Goal: Share content

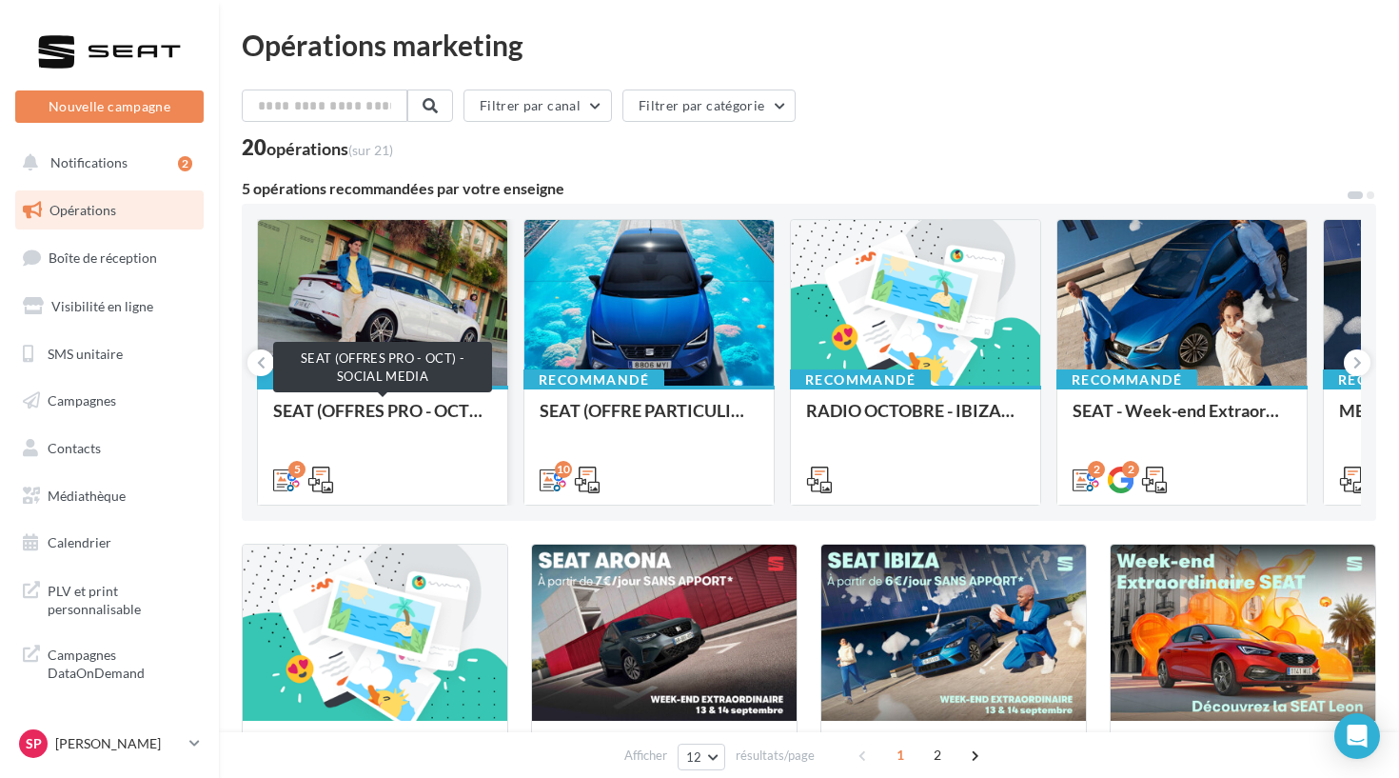
click at [402, 404] on div "SEAT (OFFRES PRO - OCT) - SOCIAL MEDIA" at bounding box center [382, 420] width 219 height 38
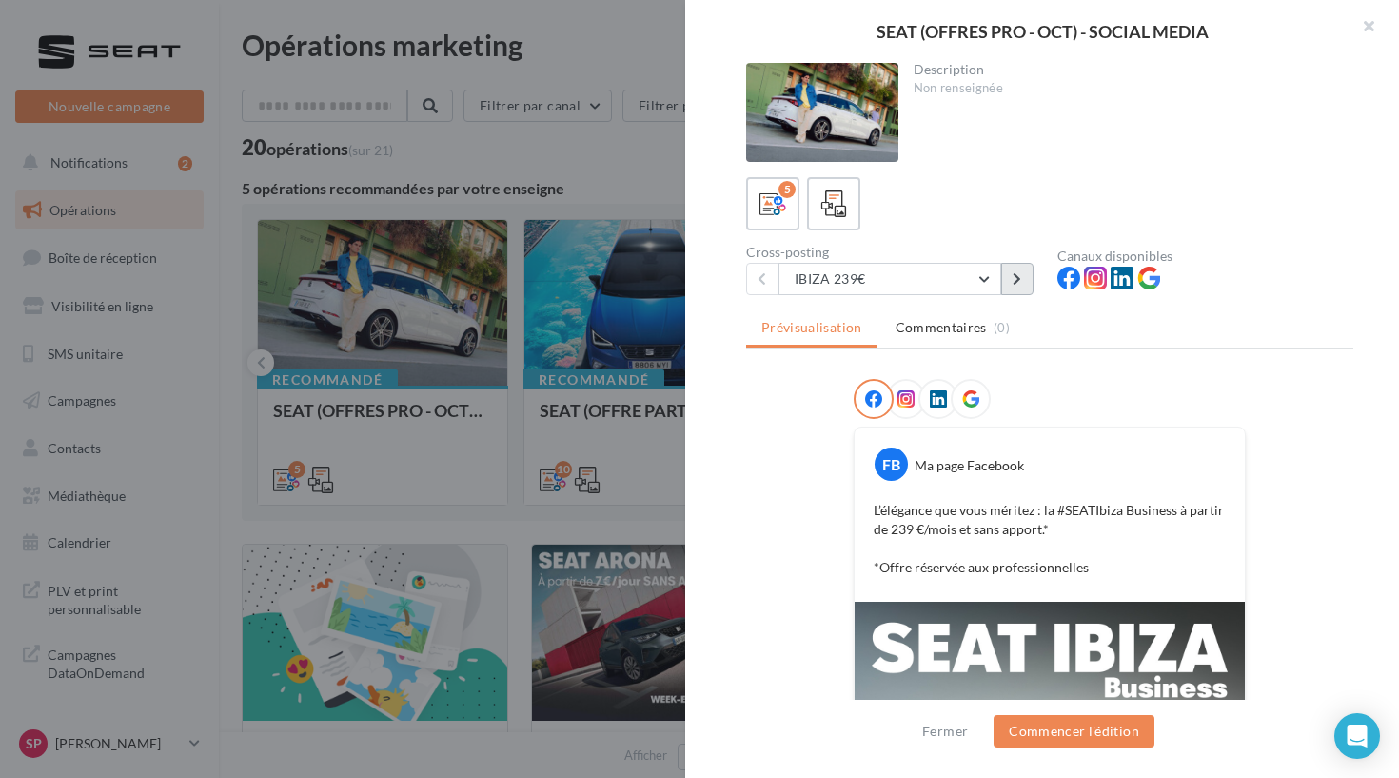
click at [1009, 282] on button at bounding box center [1017, 279] width 32 height 32
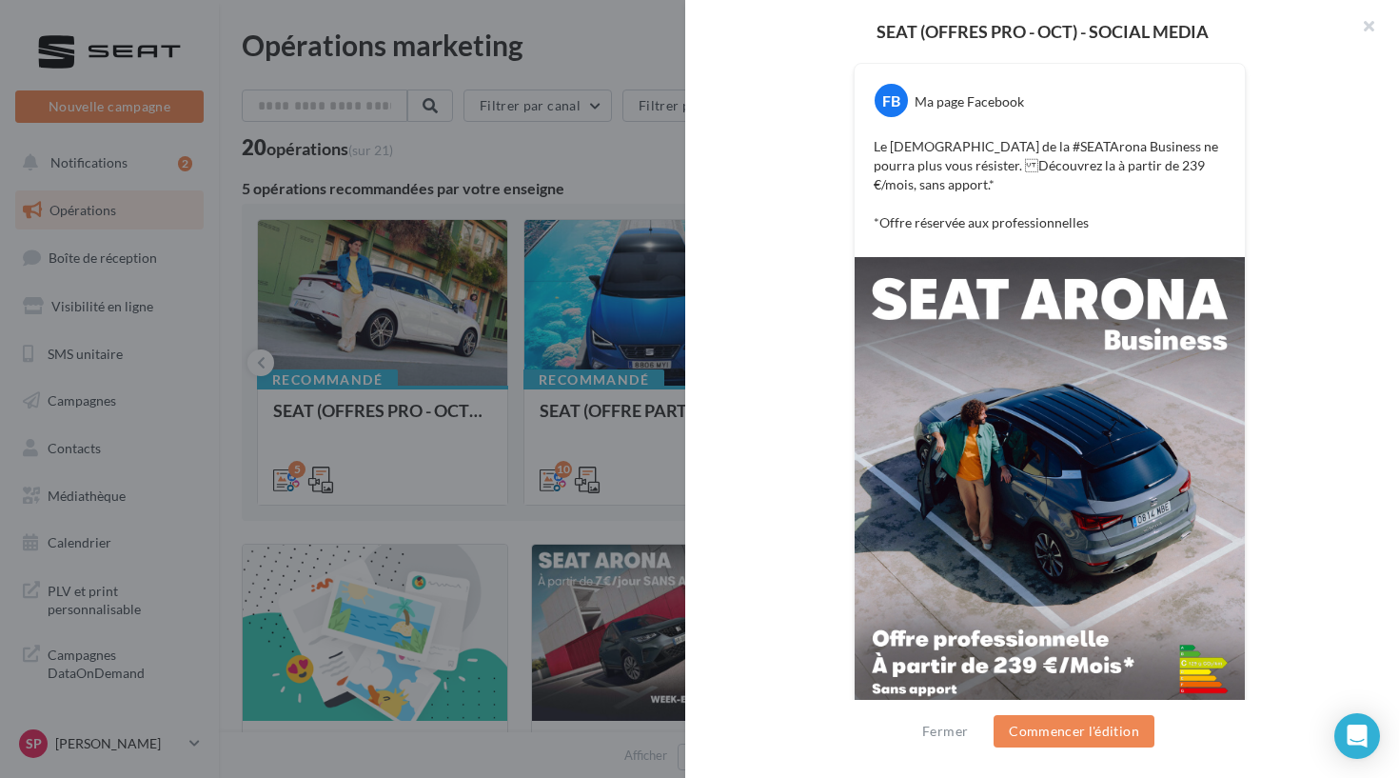
scroll to position [398, 0]
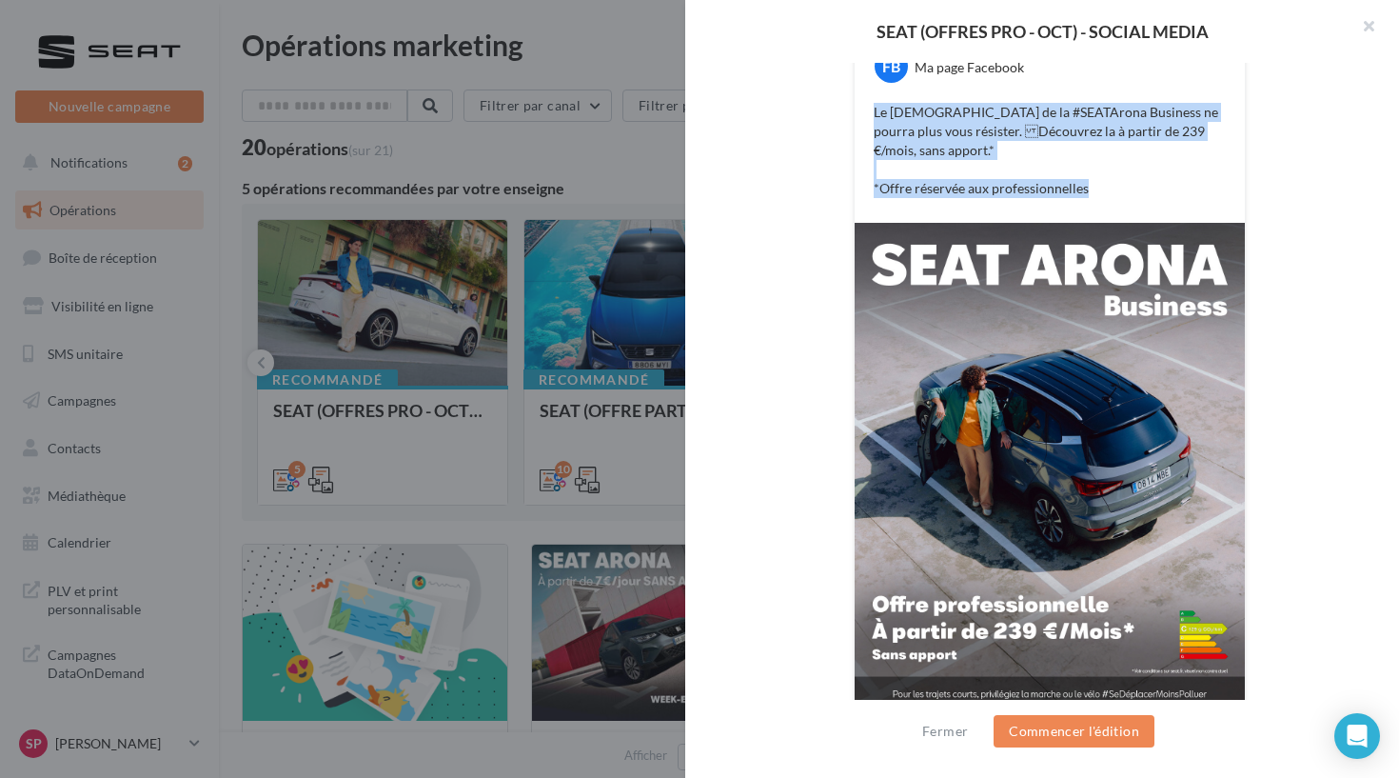
drag, startPoint x: 1106, startPoint y: 168, endPoint x: 809, endPoint y: 113, distance: 302.0
click at [809, 113] on div "FB Ma page Facebook Le charisme de la #SEATArona Business ne pourra plus vous r…" at bounding box center [1049, 358] width 607 height 755
copy p "Le charisme de la #SEATArona Business ne pourra plus vous résister. Découvrez …"
click at [1028, 727] on button "Commencer l'édition" at bounding box center [1074, 731] width 161 height 32
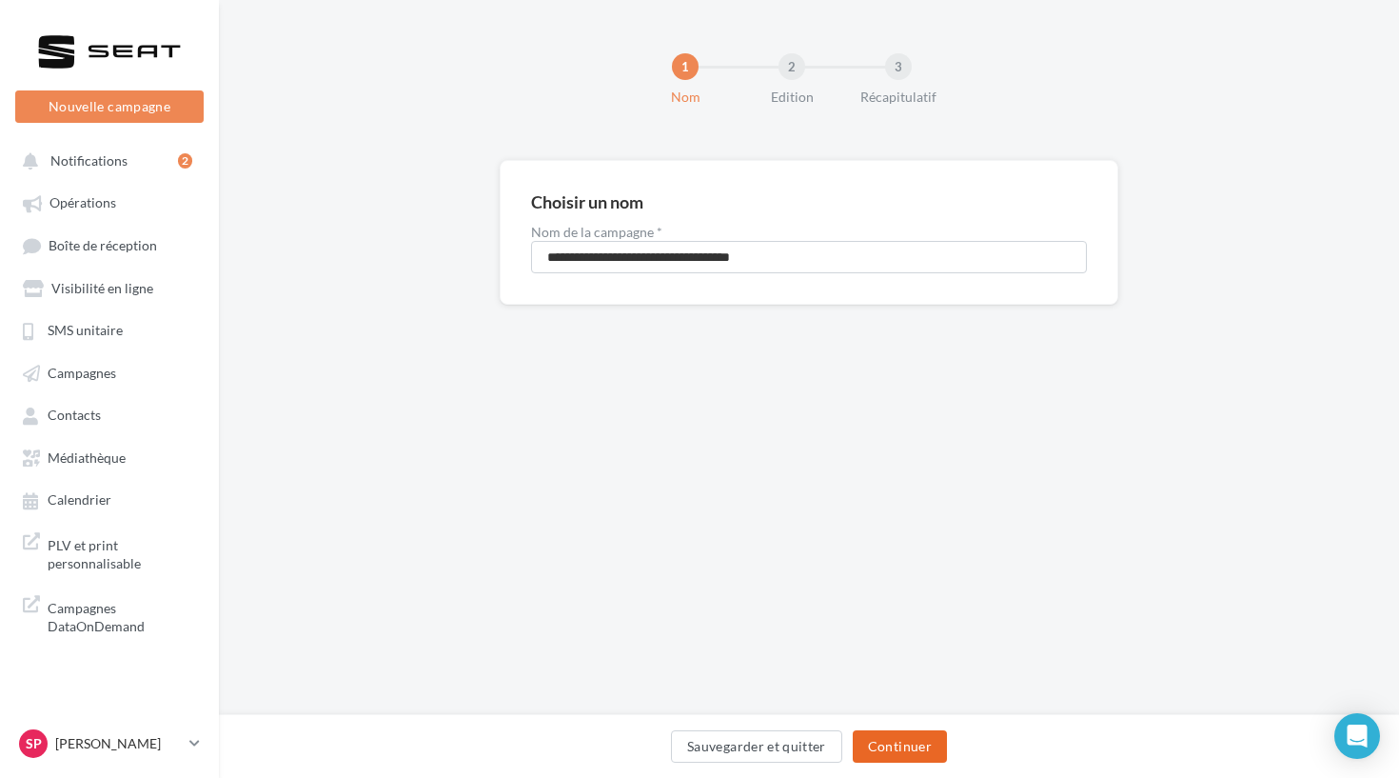
click at [882, 740] on button "Continuer" at bounding box center [900, 746] width 94 height 32
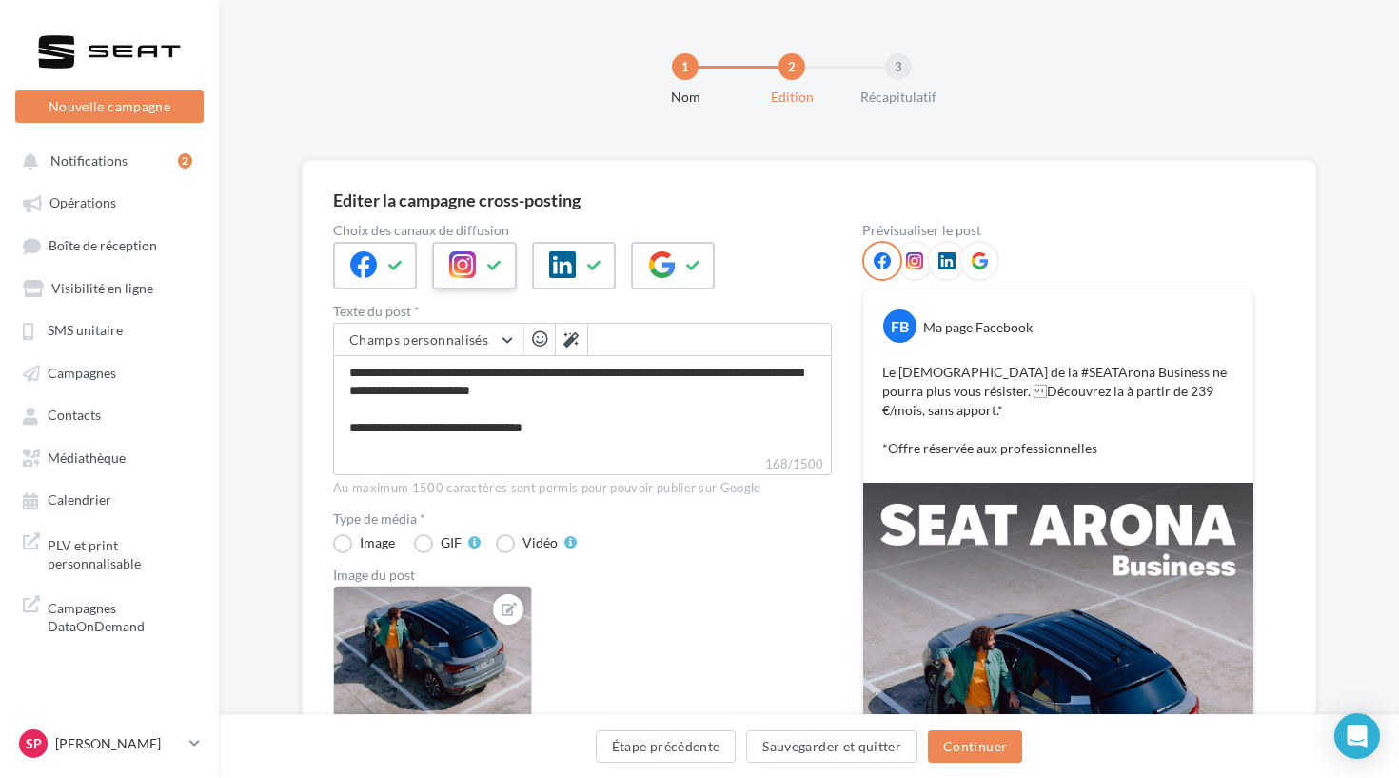
click at [474, 258] on icon at bounding box center [462, 264] width 27 height 27
click at [398, 259] on icon at bounding box center [395, 265] width 15 height 13
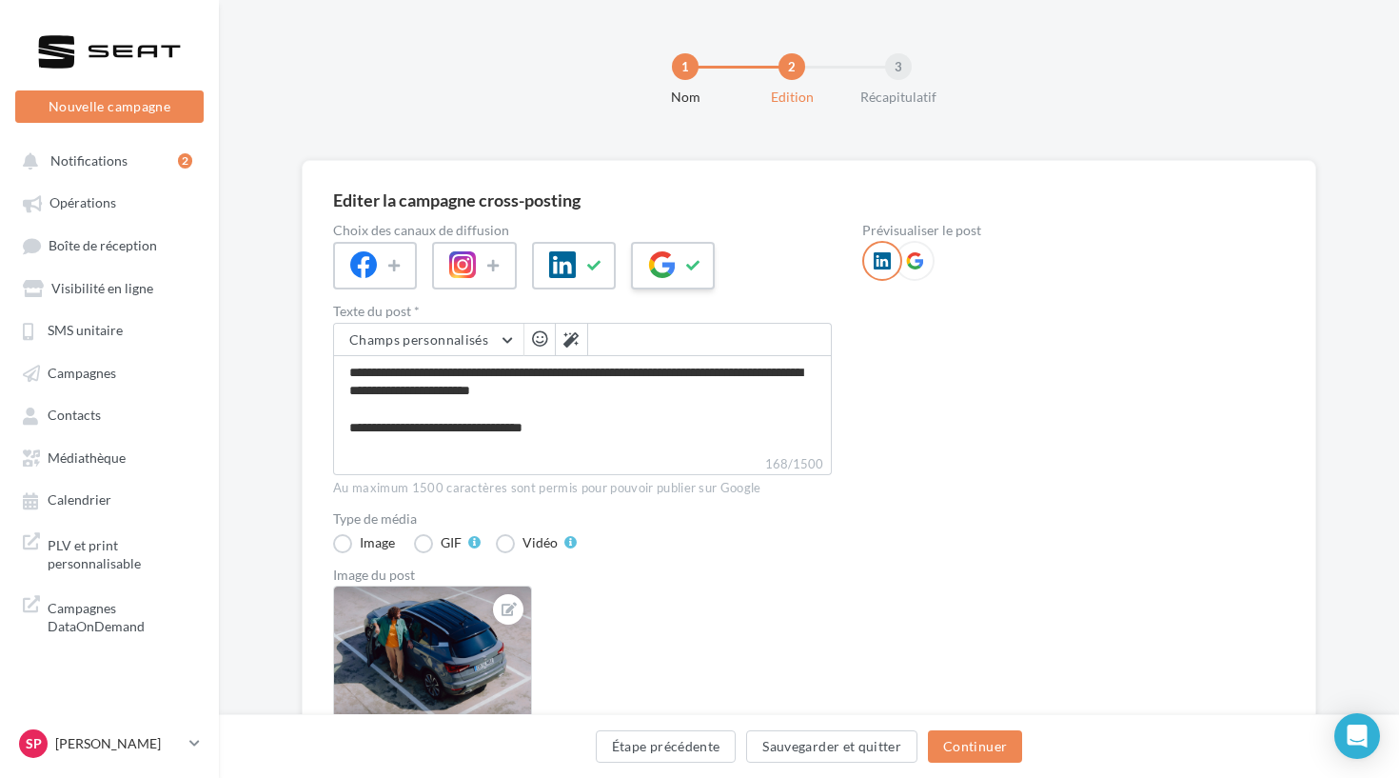
click at [684, 259] on button at bounding box center [693, 265] width 23 height 29
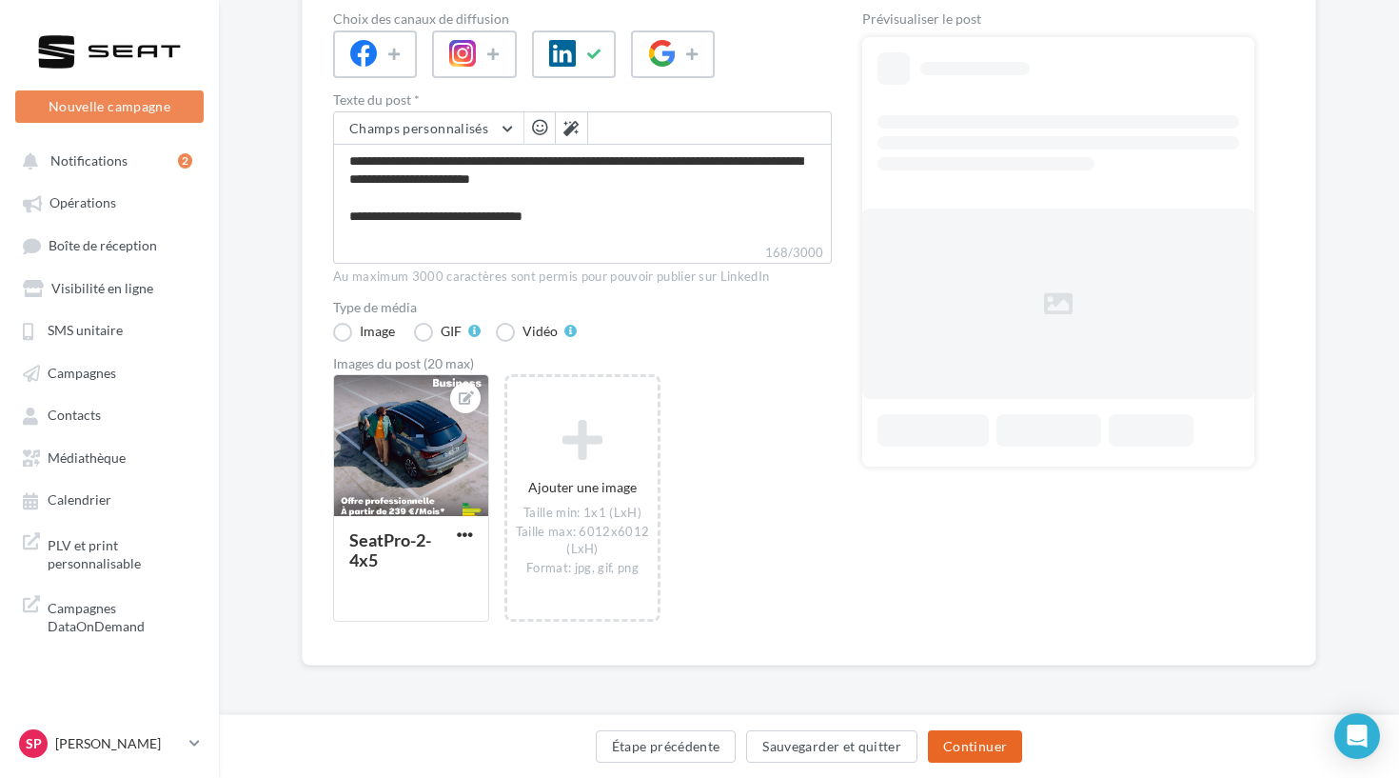
scroll to position [210, 0]
click at [961, 756] on button "Continuer" at bounding box center [975, 746] width 94 height 32
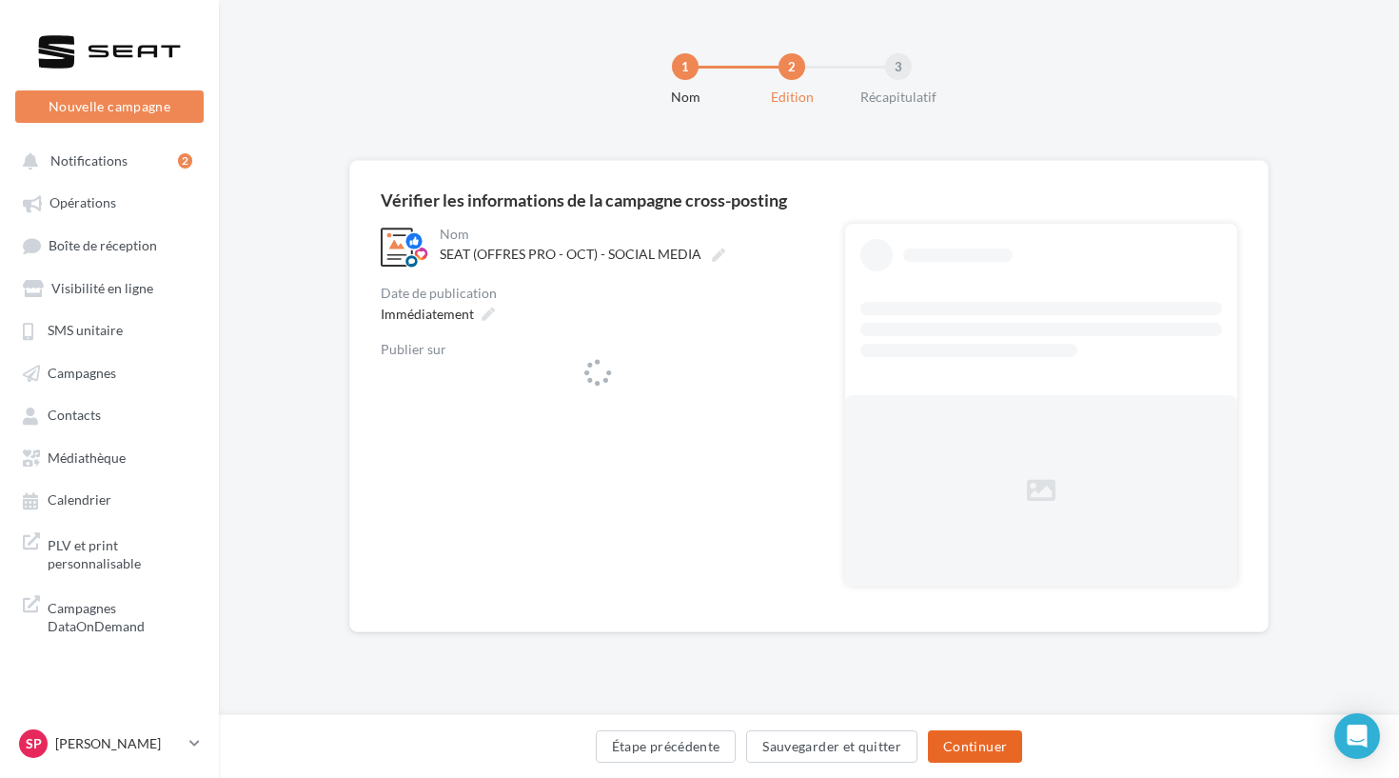
scroll to position [0, 0]
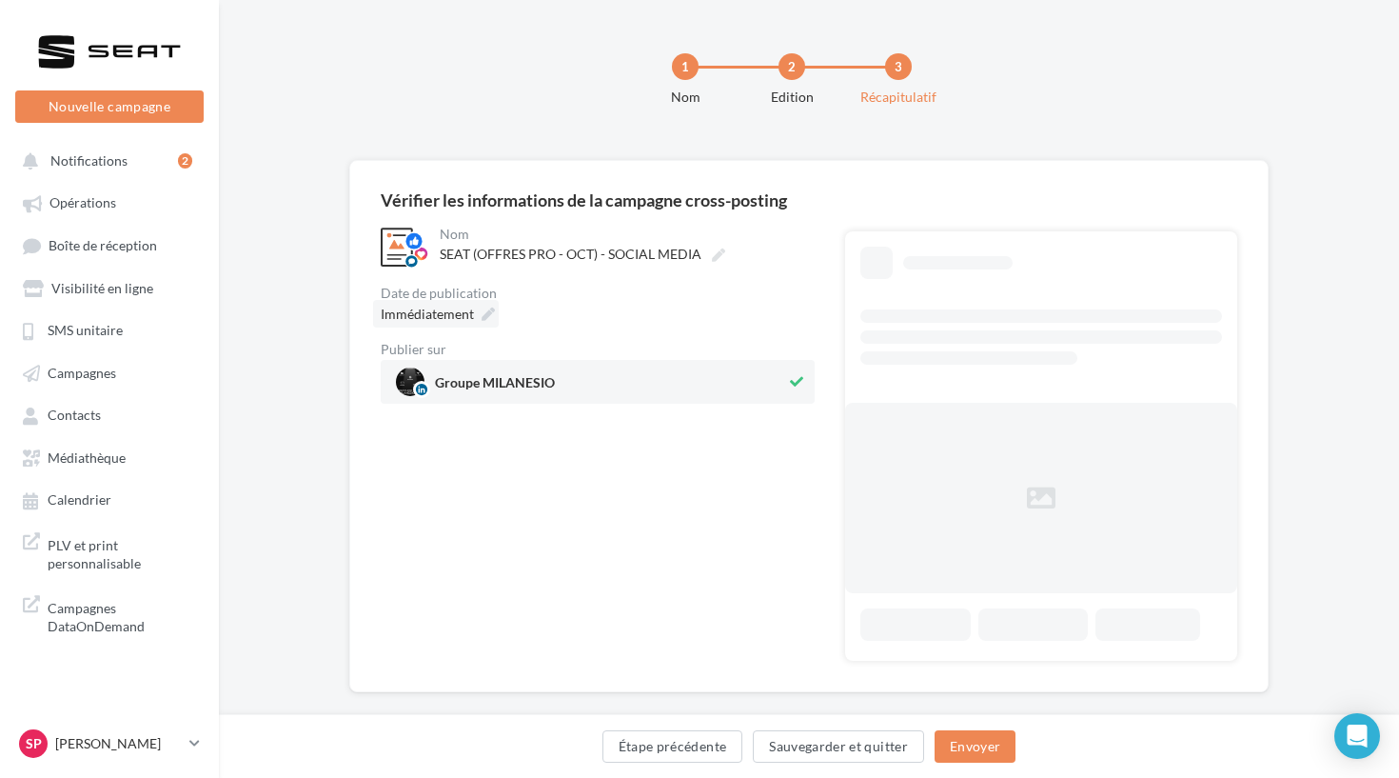
click at [463, 303] on div "Immédiatement" at bounding box center [436, 314] width 126 height 28
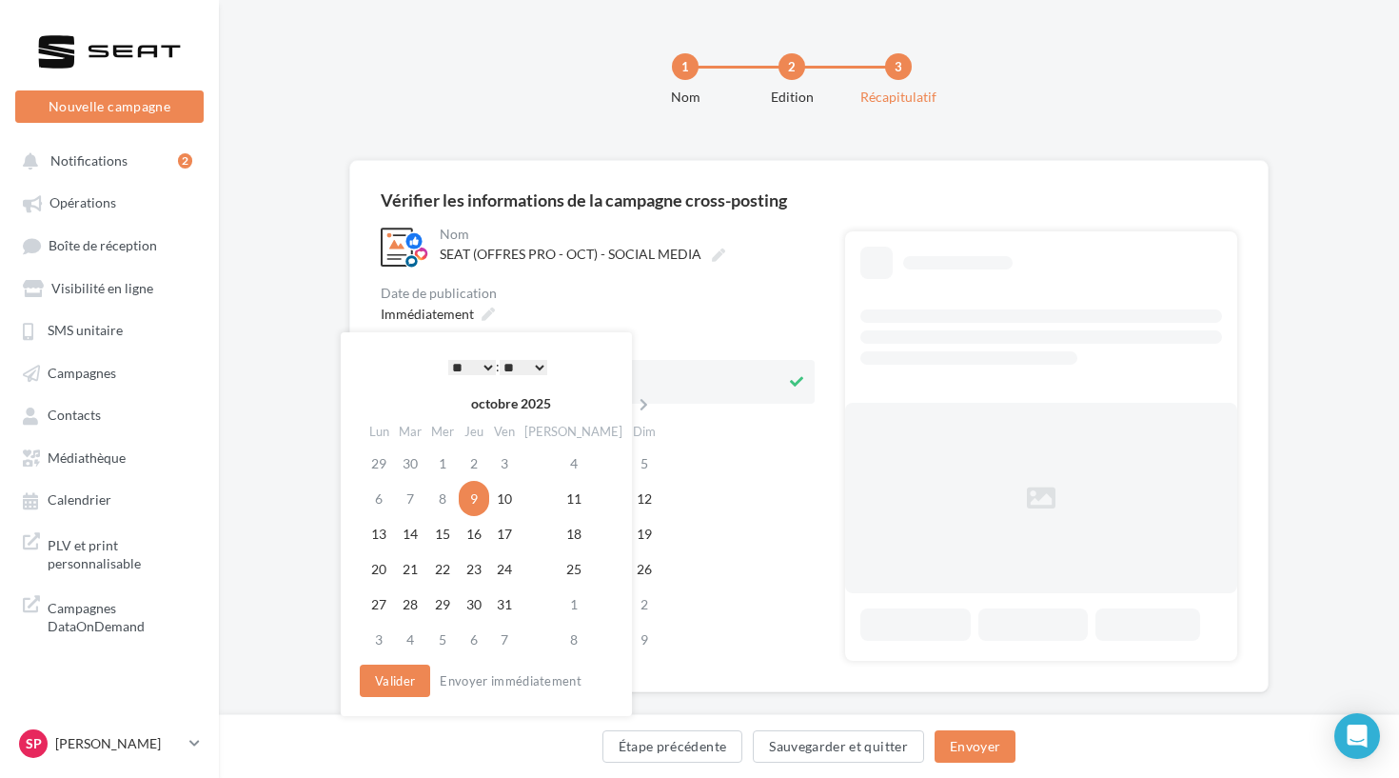
click at [166, 47] on div at bounding box center [109, 52] width 152 height 48
